Goal: Information Seeking & Learning: Learn about a topic

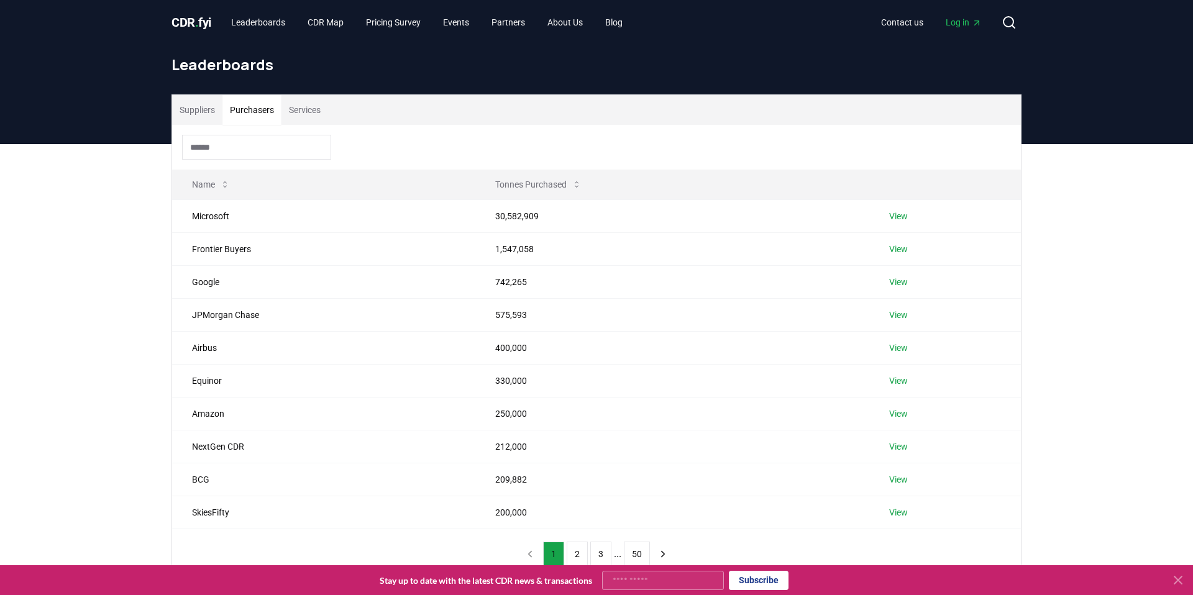
click at [260, 111] on button "Purchasers" at bounding box center [251, 110] width 59 height 30
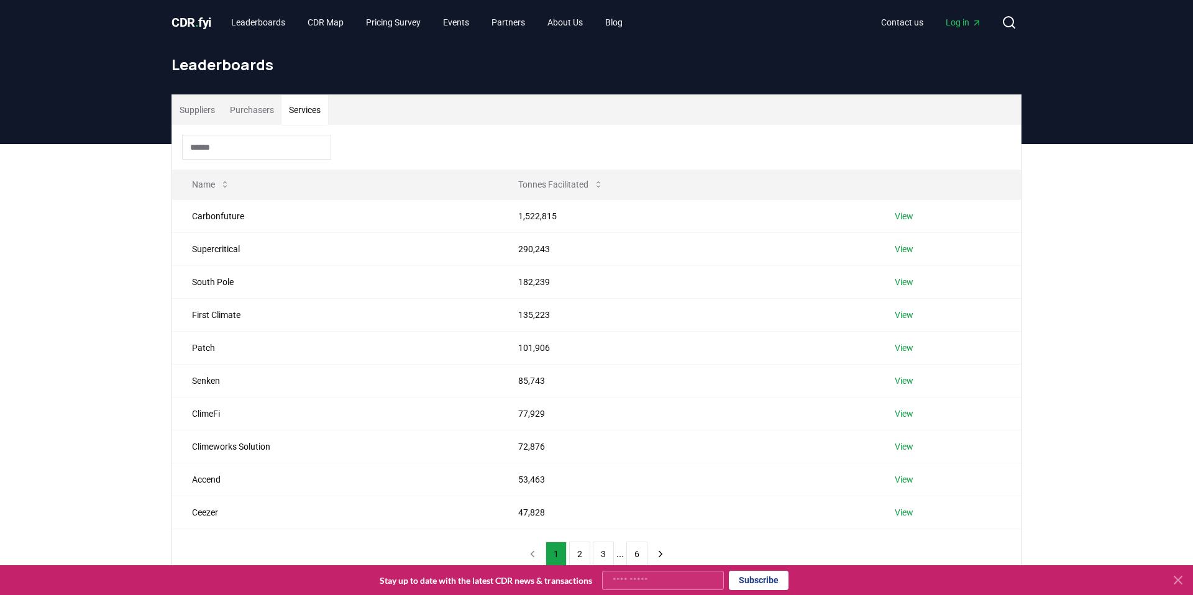
click at [316, 115] on button "Services" at bounding box center [304, 110] width 47 height 30
click at [902, 217] on link "View" at bounding box center [903, 216] width 19 height 12
